Goal: Task Accomplishment & Management: Use online tool/utility

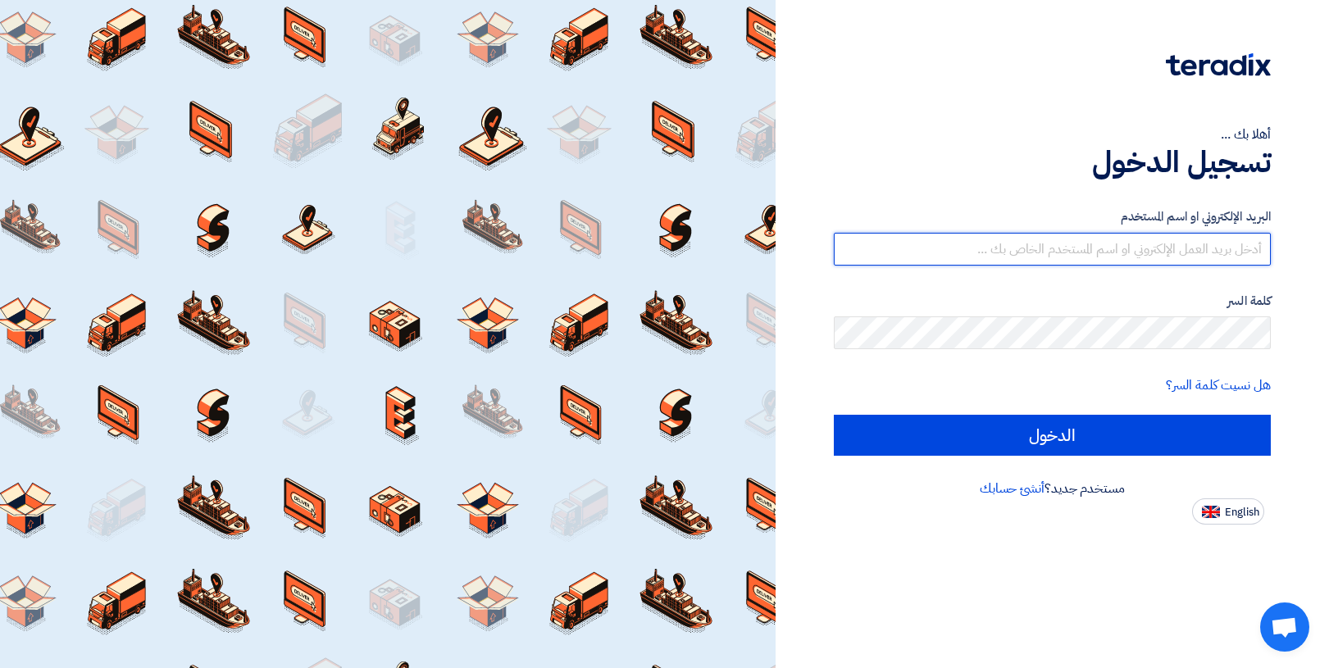
click at [1089, 252] on input "text" at bounding box center [1052, 249] width 437 height 33
type input "[EMAIL_ADDRESS][DOMAIN_NAME]"
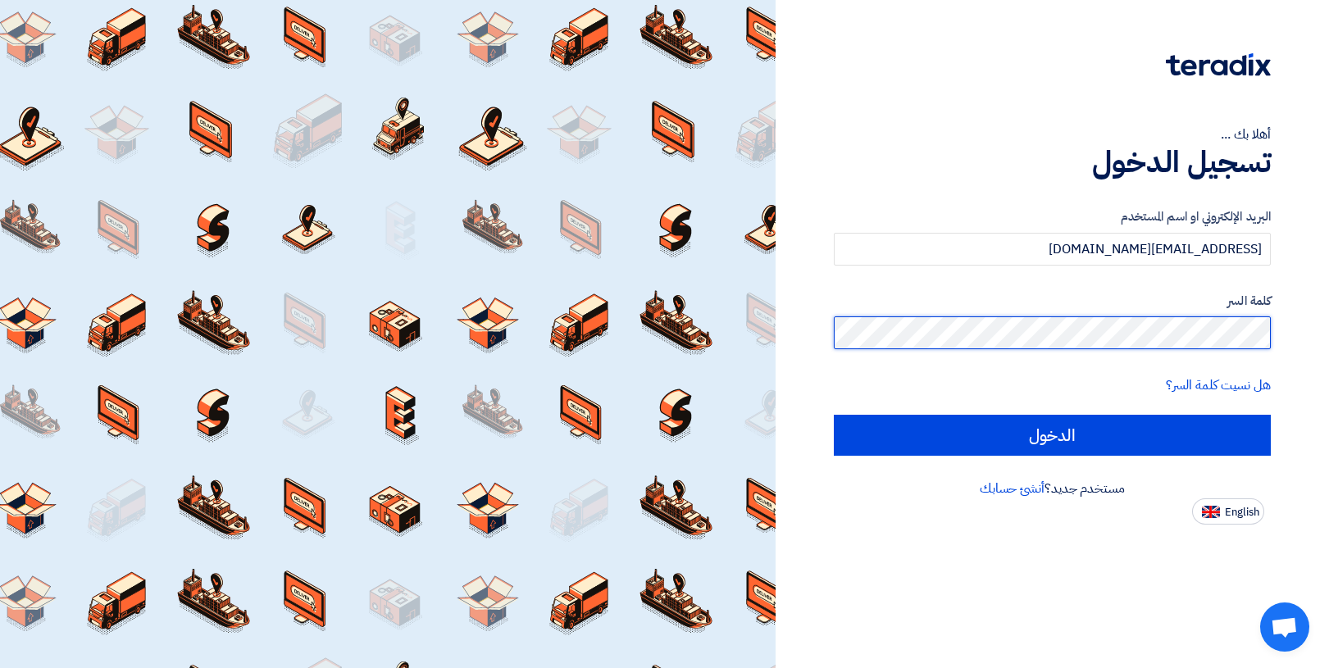
click at [834, 415] on input "الدخول" at bounding box center [1052, 435] width 437 height 41
type input "Sign in"
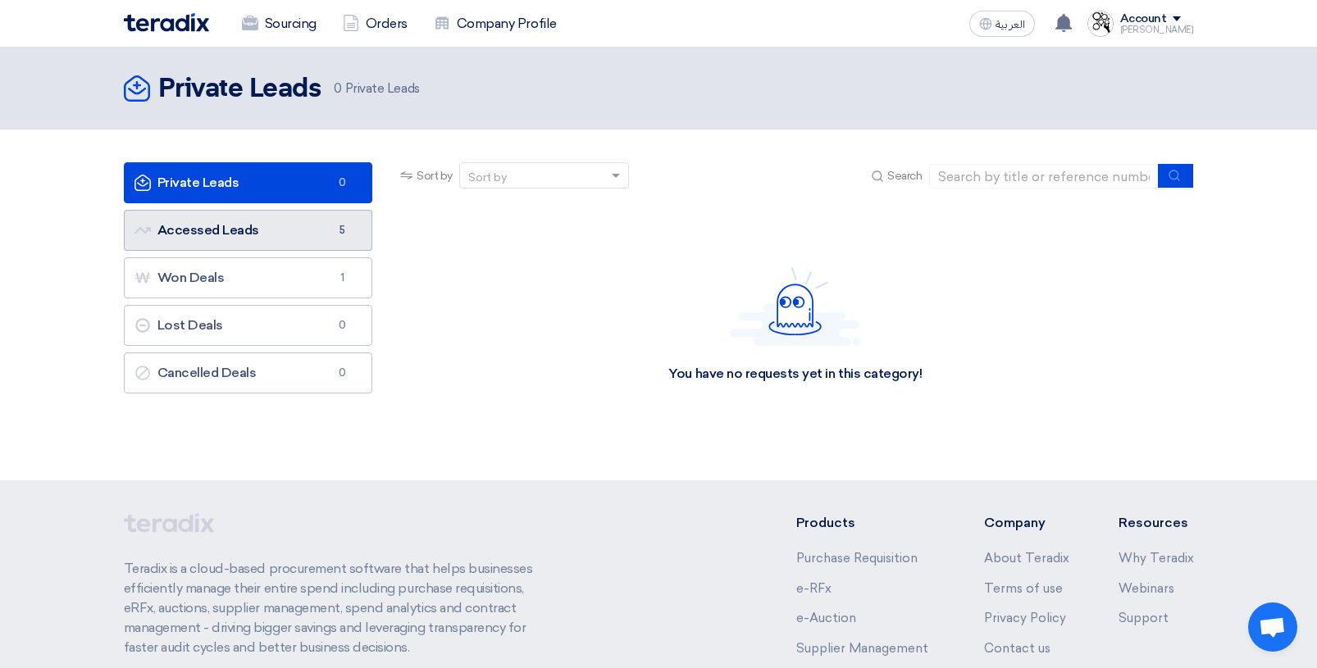
click at [257, 230] on link "Accessed Leads Accessed Leads 5" at bounding box center [248, 230] width 249 height 41
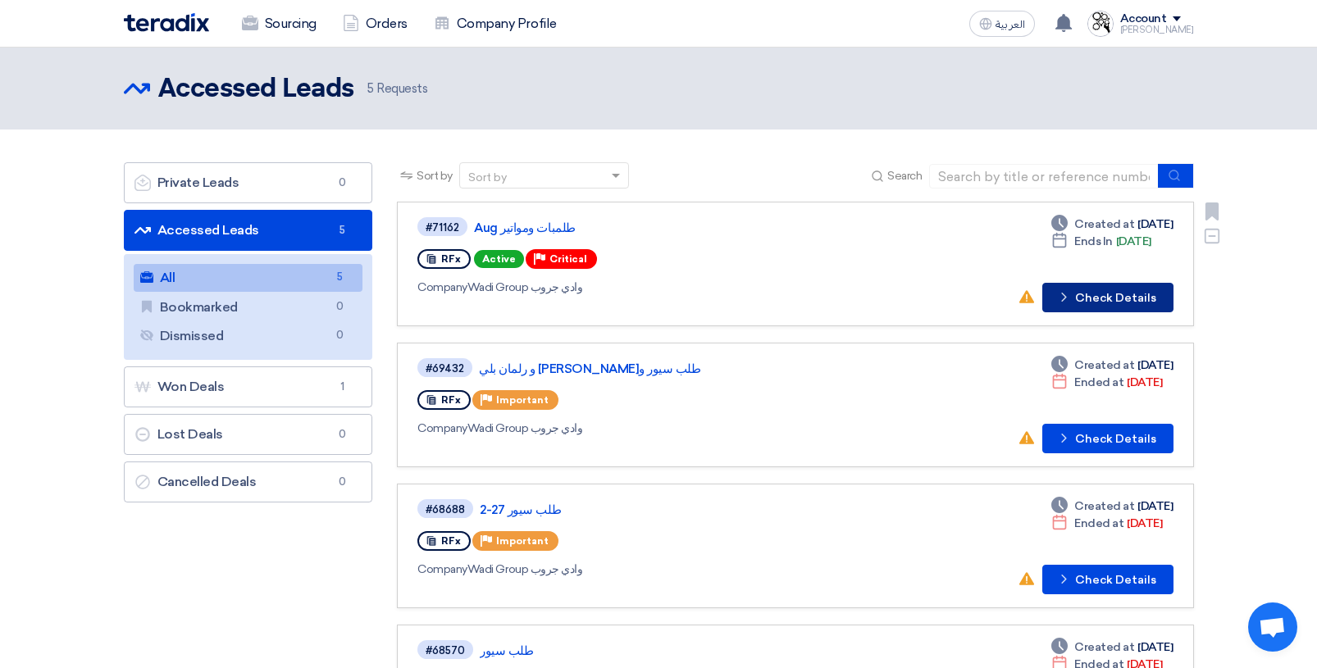
click at [1124, 307] on button "Check details Check Details" at bounding box center [1107, 298] width 131 height 30
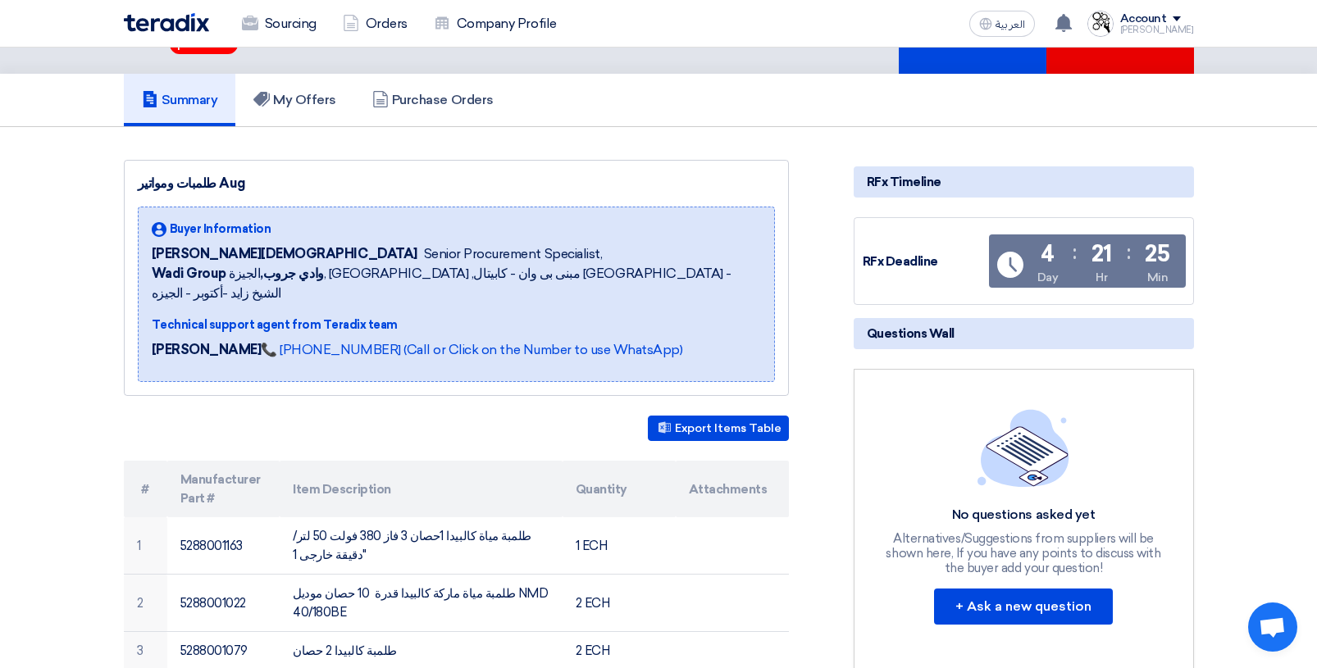
scroll to position [164, 0]
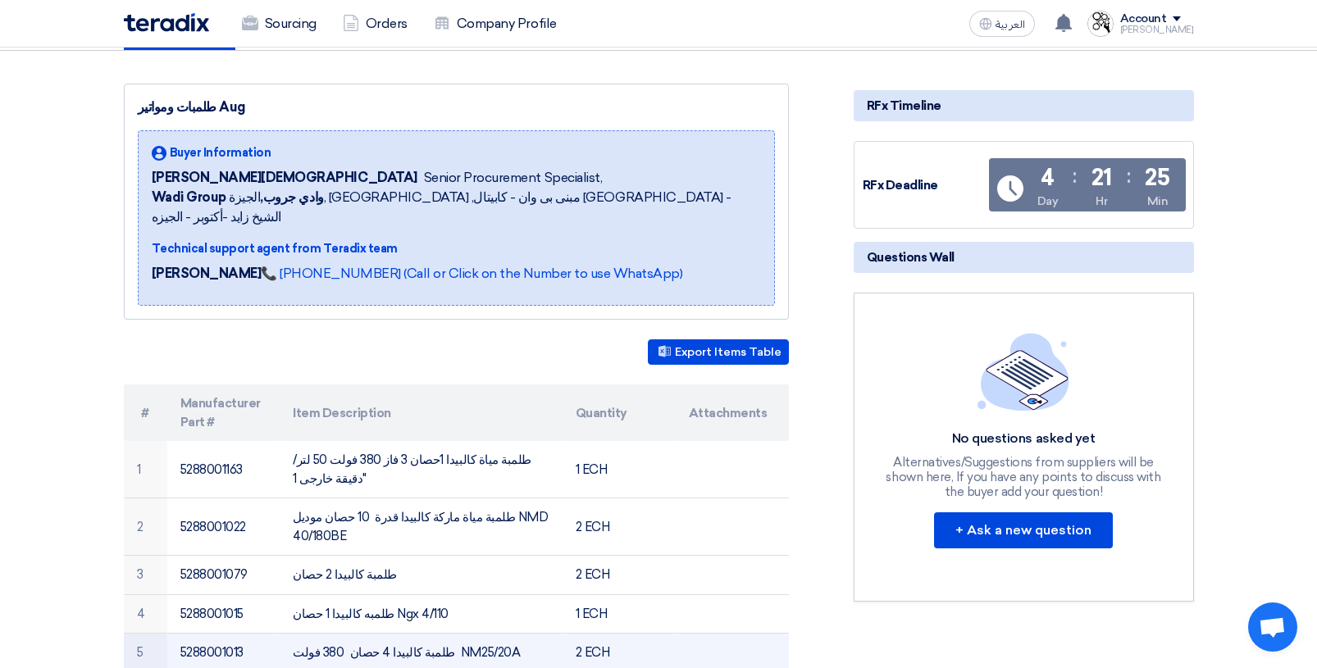
click at [417, 634] on td "طلمبة كالبيدا 4 حصان 380 فولت NM25/20A" at bounding box center [421, 653] width 283 height 39
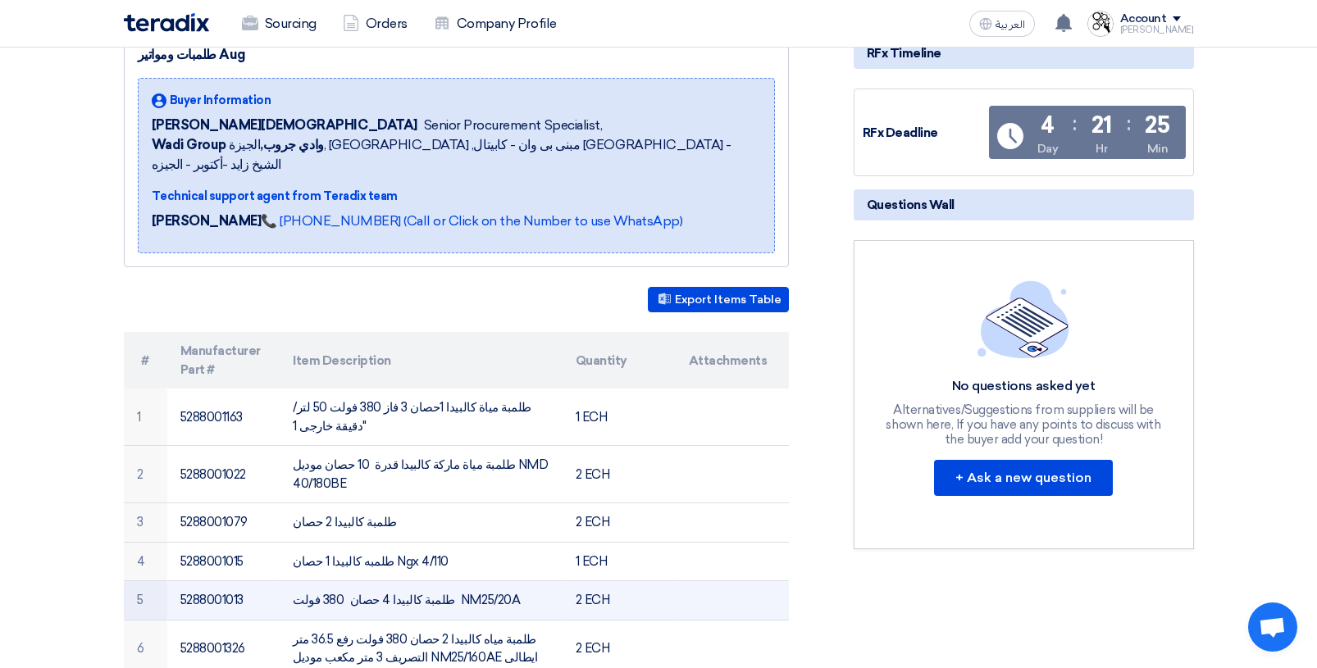
scroll to position [246, 0]
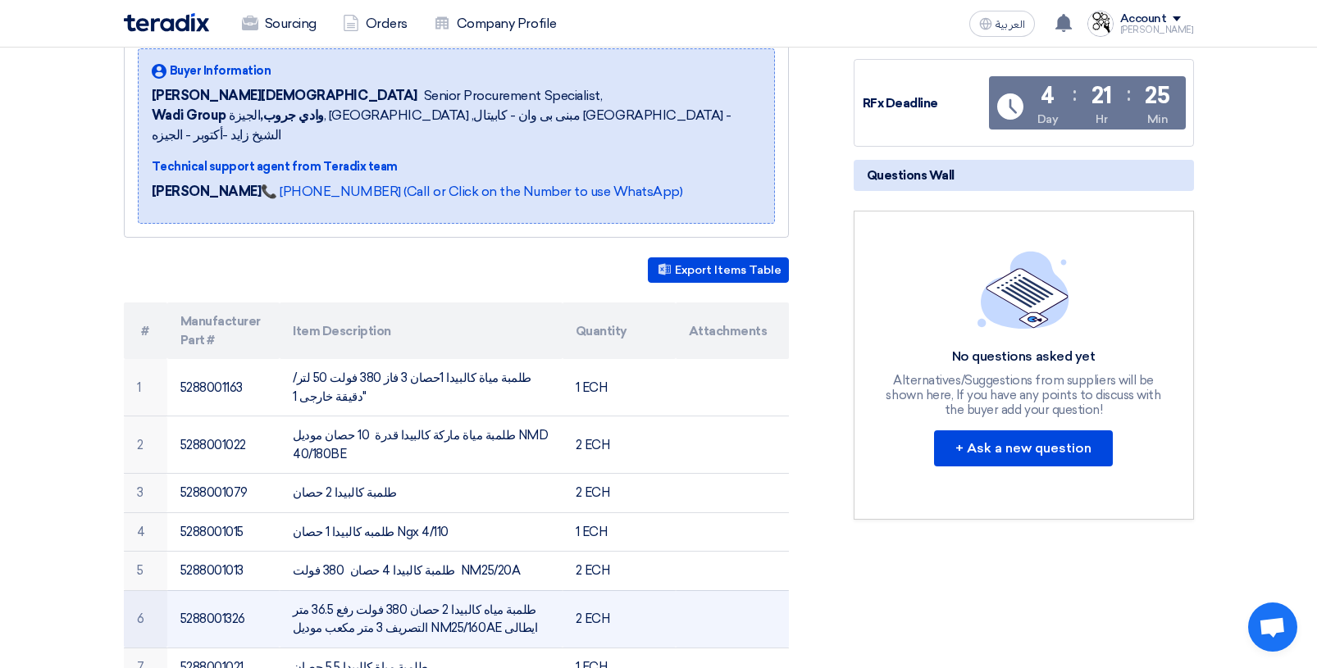
drag, startPoint x: 341, startPoint y: 574, endPoint x: 412, endPoint y: 573, distance: 70.5
click at [412, 590] on td "طلمبة مياه كالبيدا 2 حصان 380 فولت رفع 36.5 متر التصريف 3 متر مكعب موديل NM25/1…" at bounding box center [421, 618] width 283 height 57
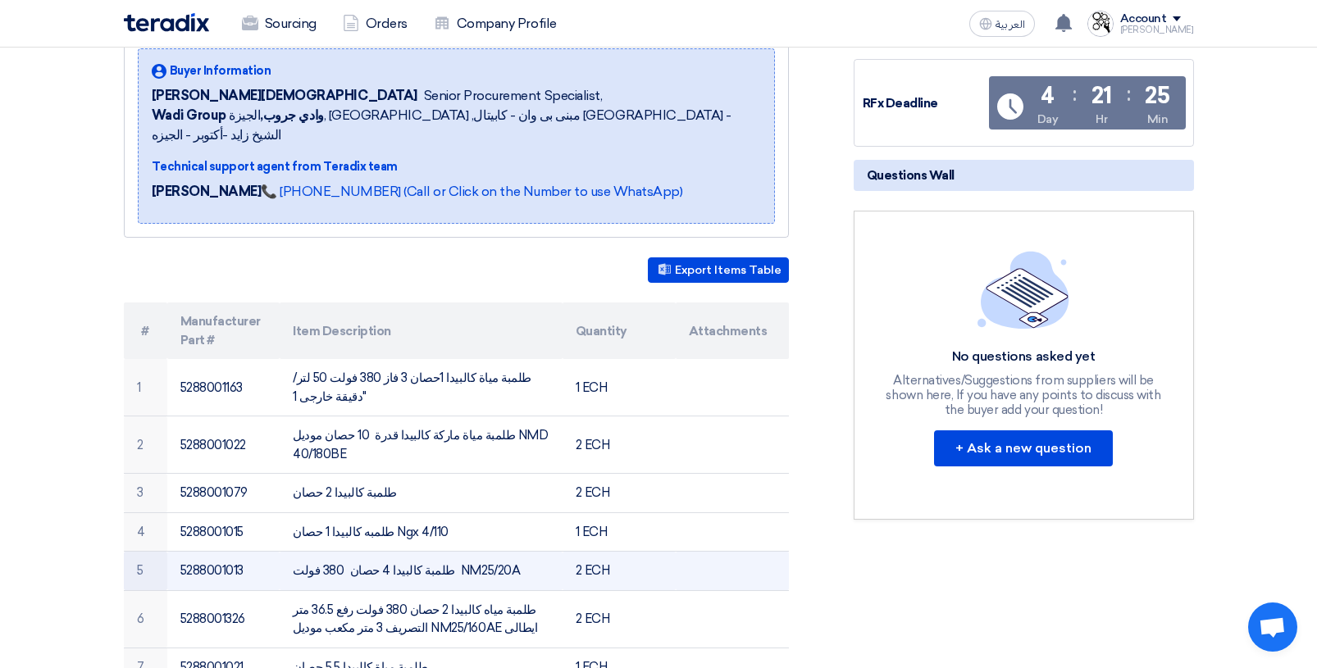
copy td "NM25/160AE"
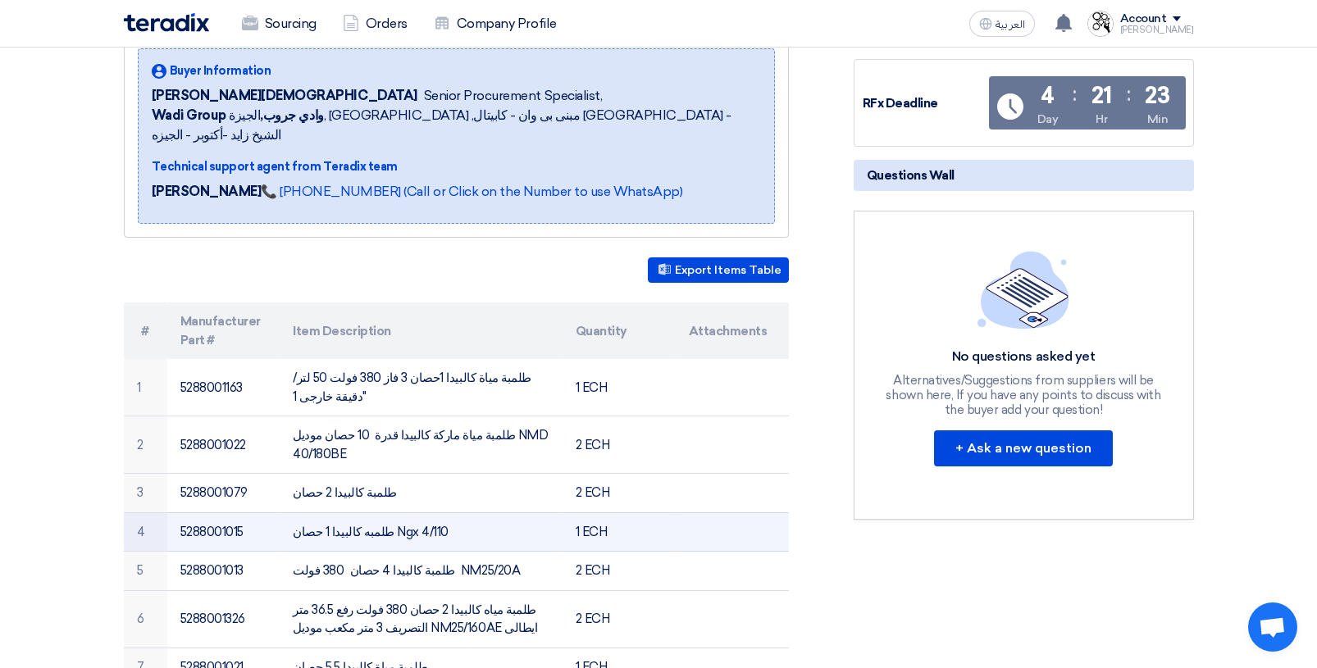
drag, startPoint x: 375, startPoint y: 477, endPoint x: 426, endPoint y: 479, distance: 51.7
click at [426, 512] on td "طلمبه كالبيدا 1 حصان Ngx 4/110" at bounding box center [421, 531] width 283 height 39
copy td "Ngx 4/110"
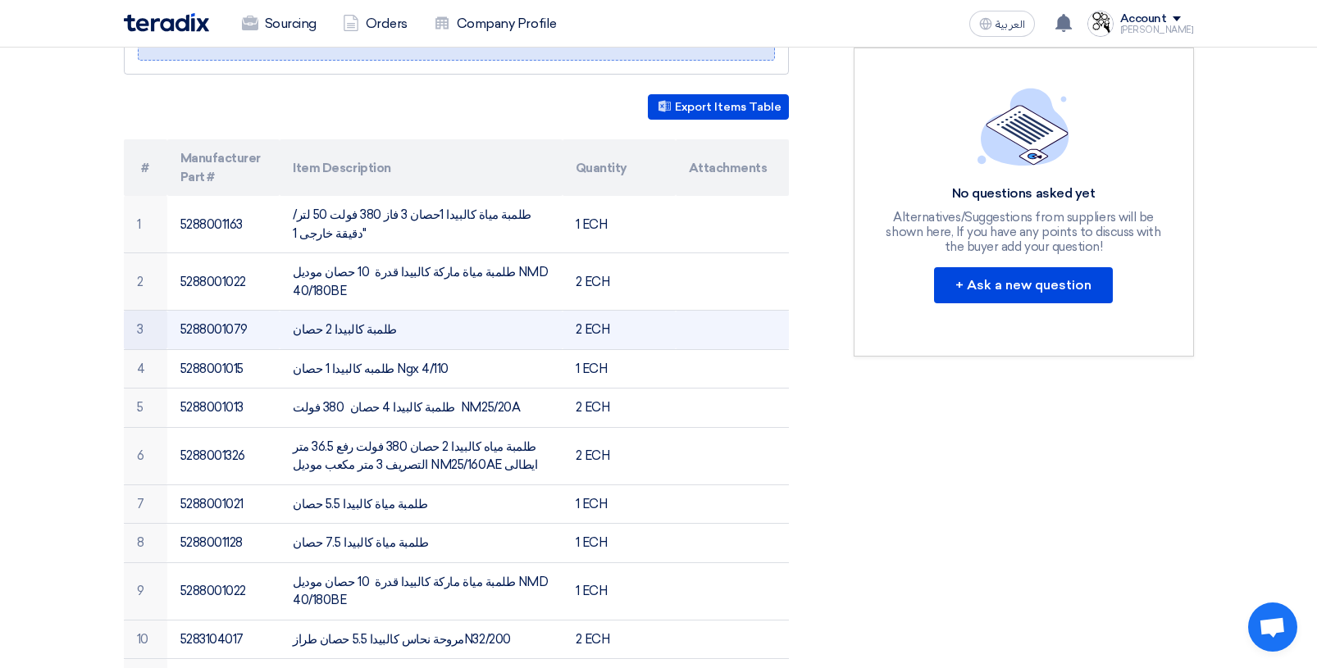
scroll to position [410, 0]
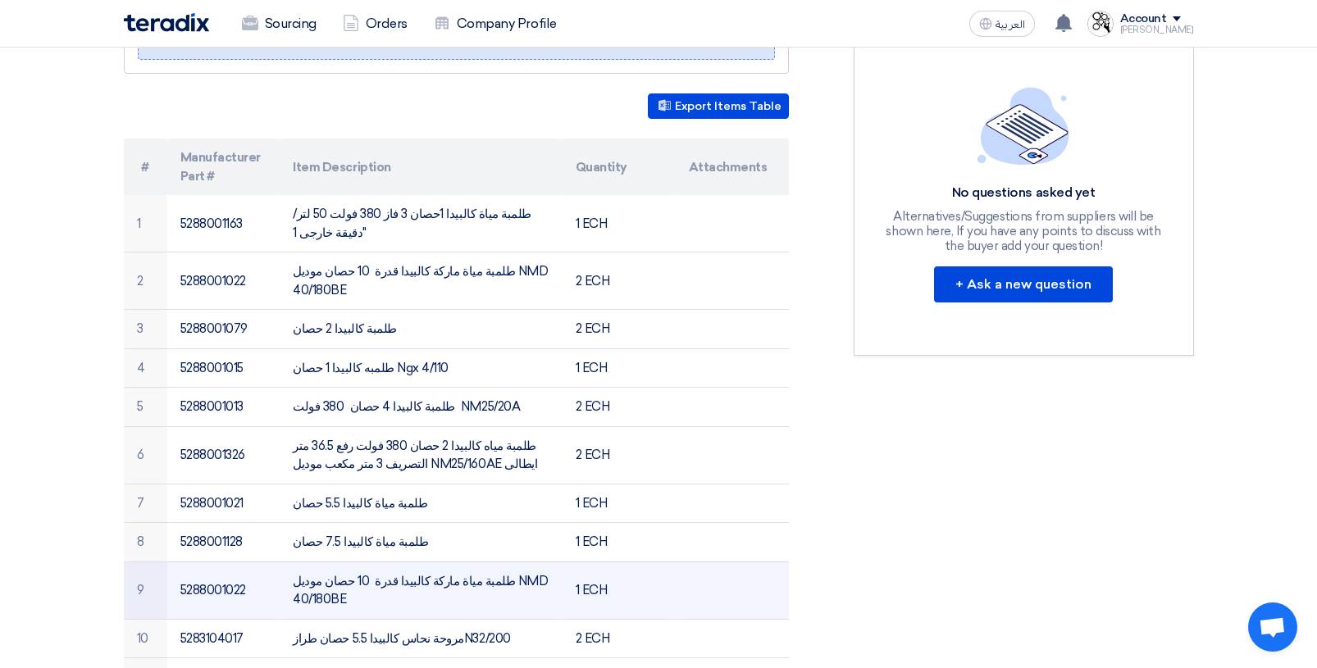
drag, startPoint x: 464, startPoint y: 525, endPoint x: 548, endPoint y: 530, distance: 83.8
click at [548, 562] on td "طلمبة مياة ماركة كالبيدا قدرة 10 حصان موديل NMD 40/180BE" at bounding box center [421, 590] width 283 height 57
copy td "NMD 40/180BE"
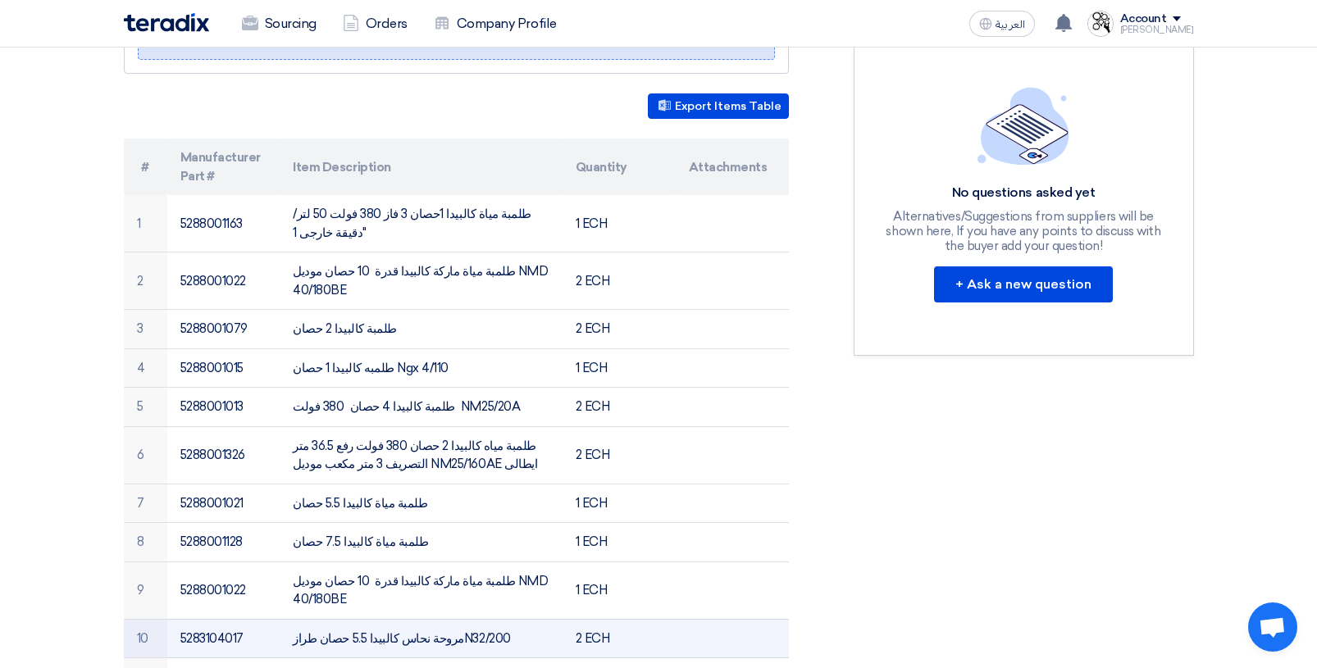
drag, startPoint x: 434, startPoint y: 560, endPoint x: 476, endPoint y: 564, distance: 42.8
click at [476, 619] on td "مروحة نحاس كالبيدا 5.5 حصان طرازN32/200" at bounding box center [421, 638] width 283 height 39
copy td "N32/200"
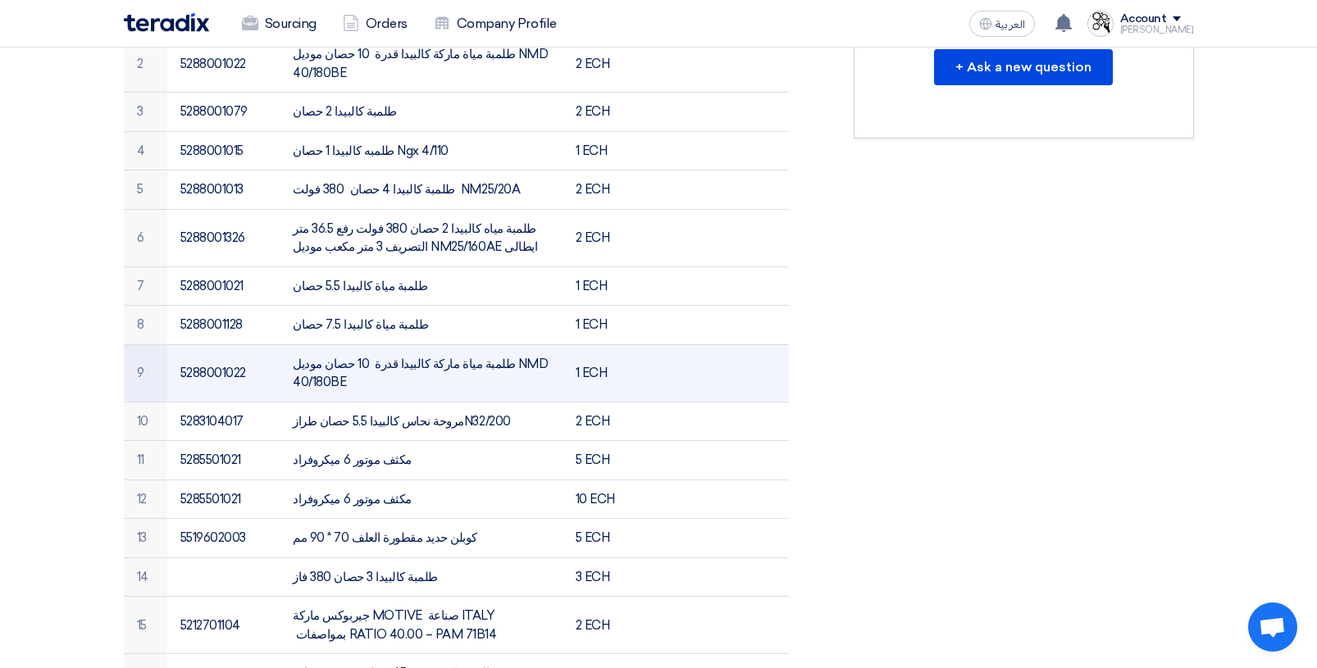
scroll to position [656, 0]
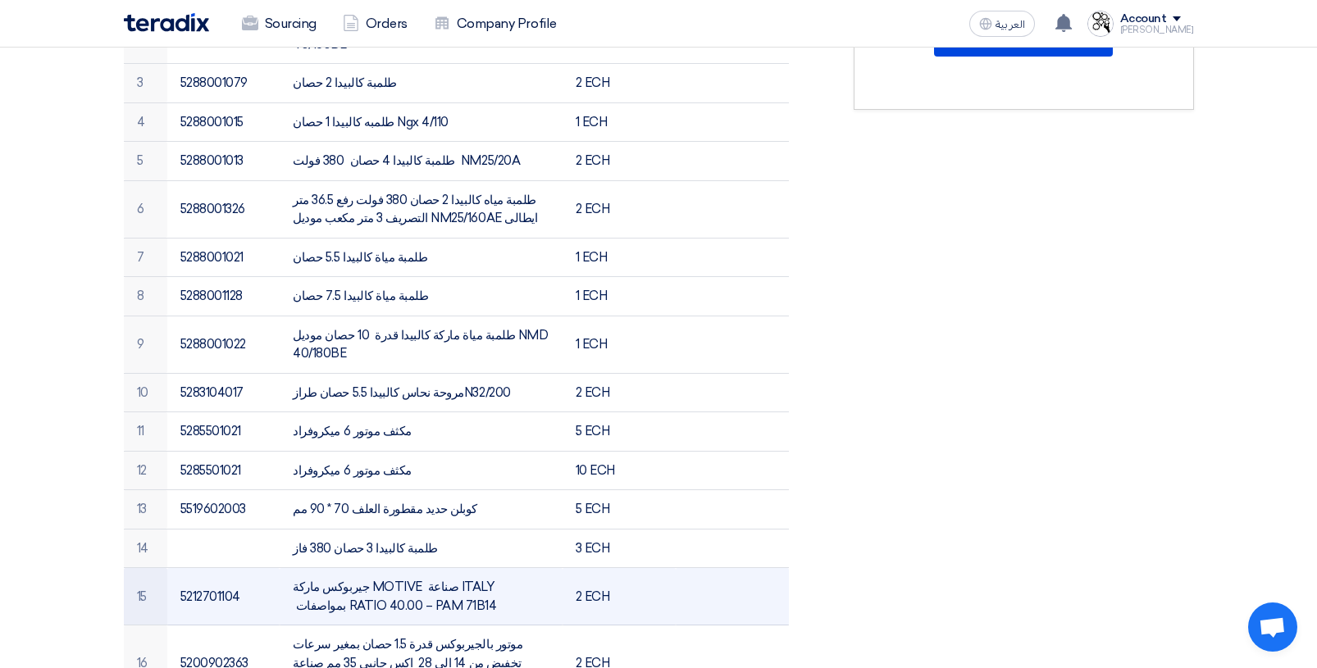
drag, startPoint x: 335, startPoint y: 530, endPoint x: 393, endPoint y: 530, distance: 57.4
click at [393, 568] on td "جيربوكس ماركة MOTIVE صناعة ITALY بمواصفات RATIO 40.00 – PAM 71B14" at bounding box center [421, 596] width 283 height 57
copy td "PAM 71B14"
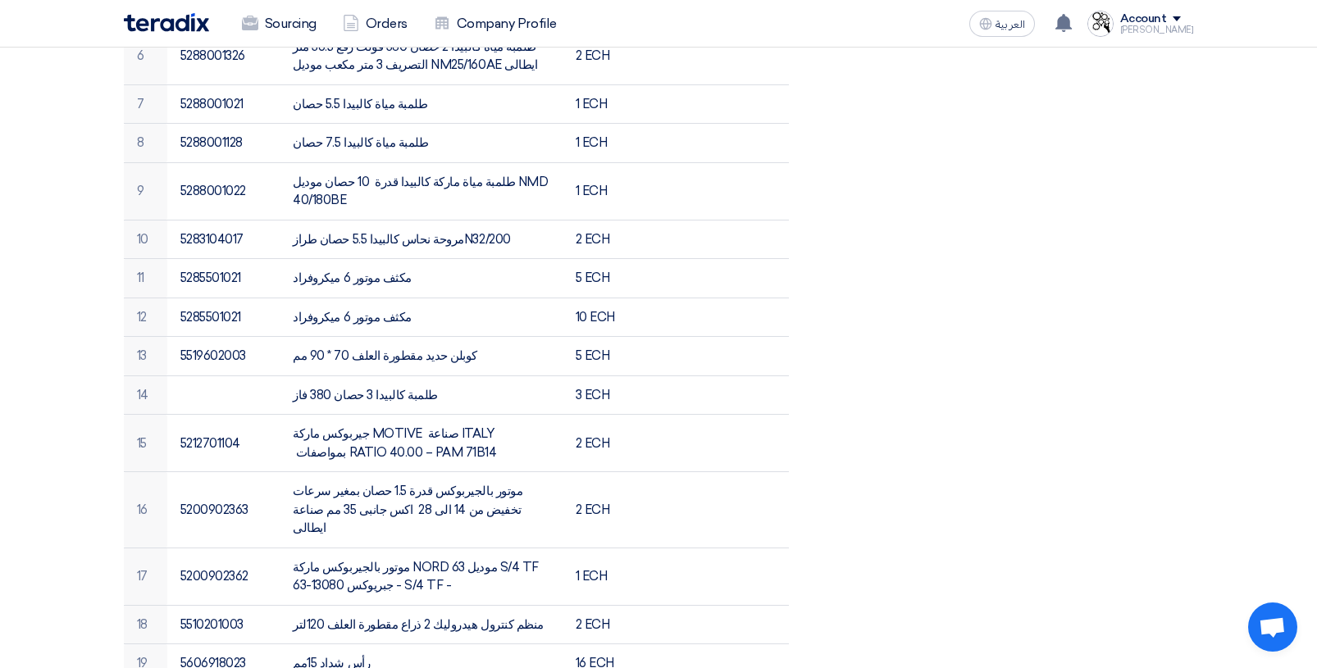
scroll to position [902, 0]
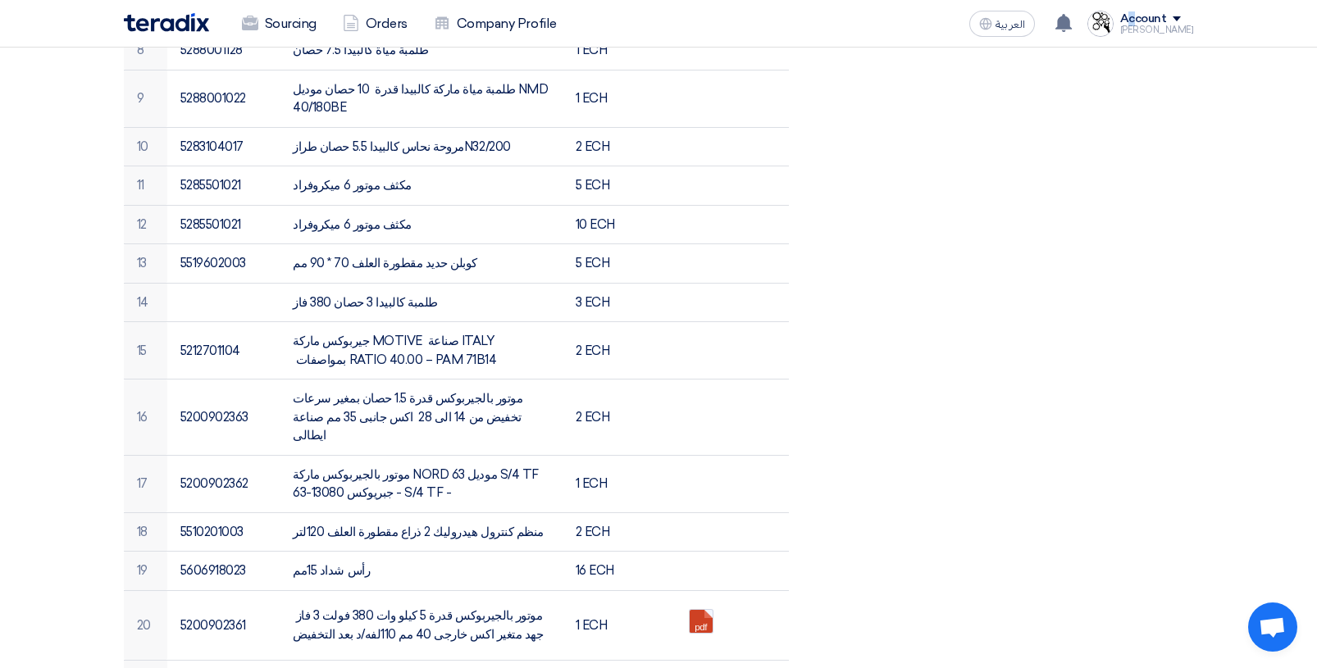
click at [1145, 16] on div "Account" at bounding box center [1143, 19] width 47 height 14
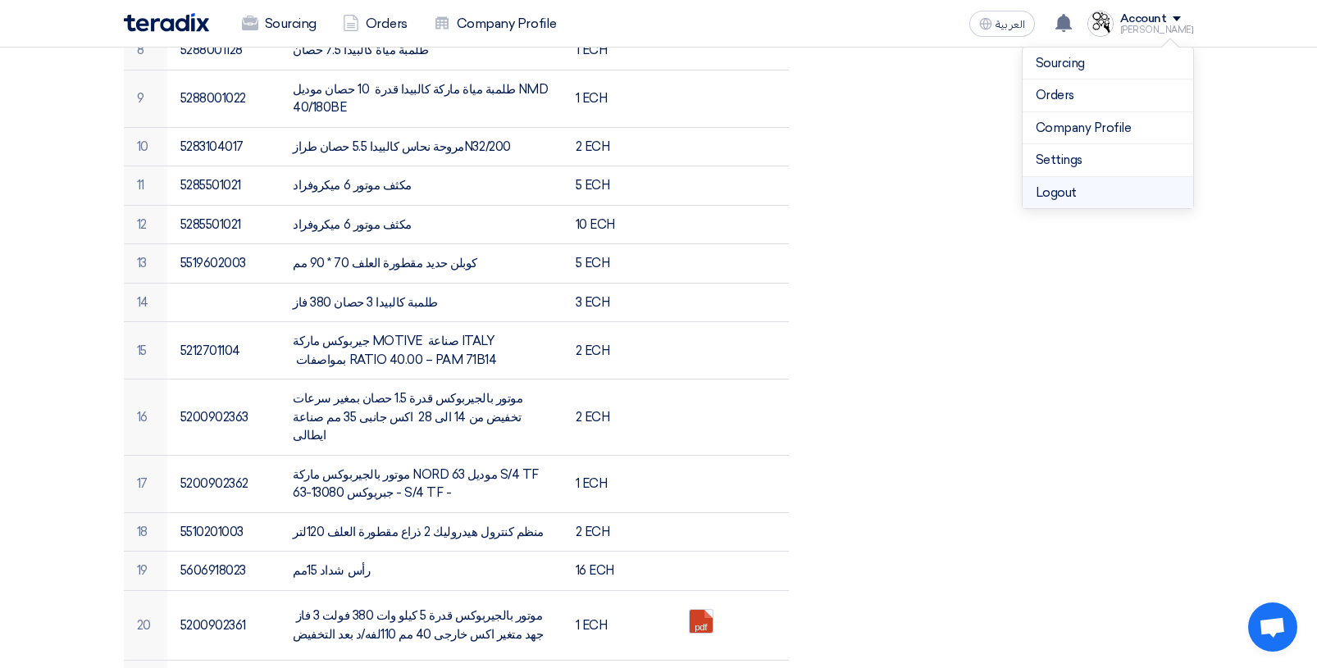
click at [1063, 194] on li "Logout" at bounding box center [1107, 193] width 171 height 32
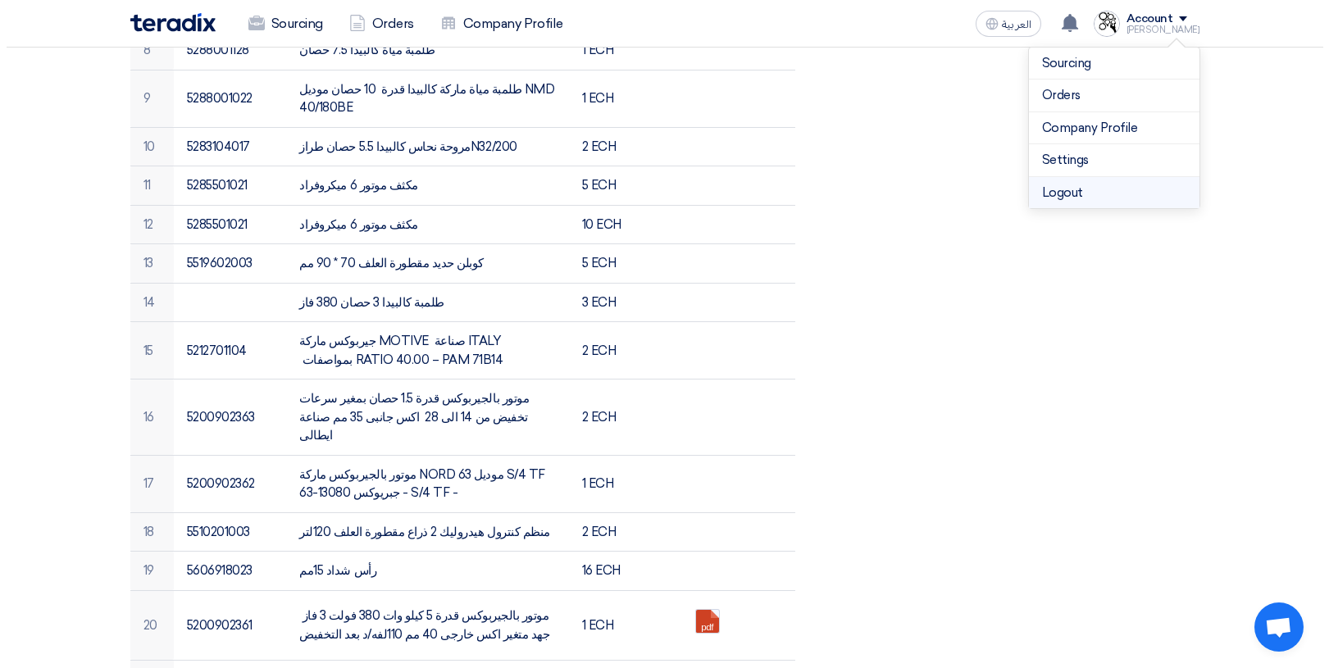
scroll to position [0, 0]
